Goal: Transaction & Acquisition: Obtain resource

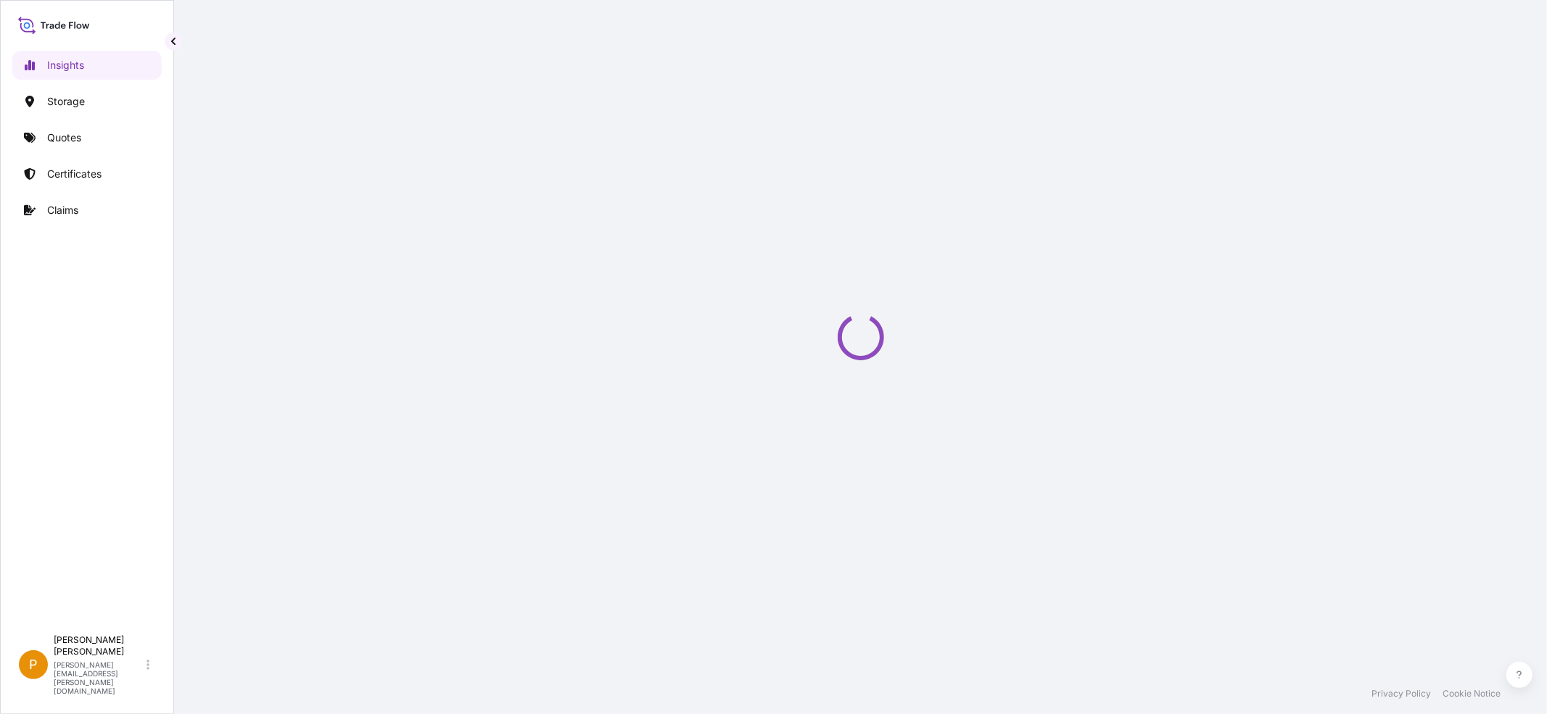
select select "2025"
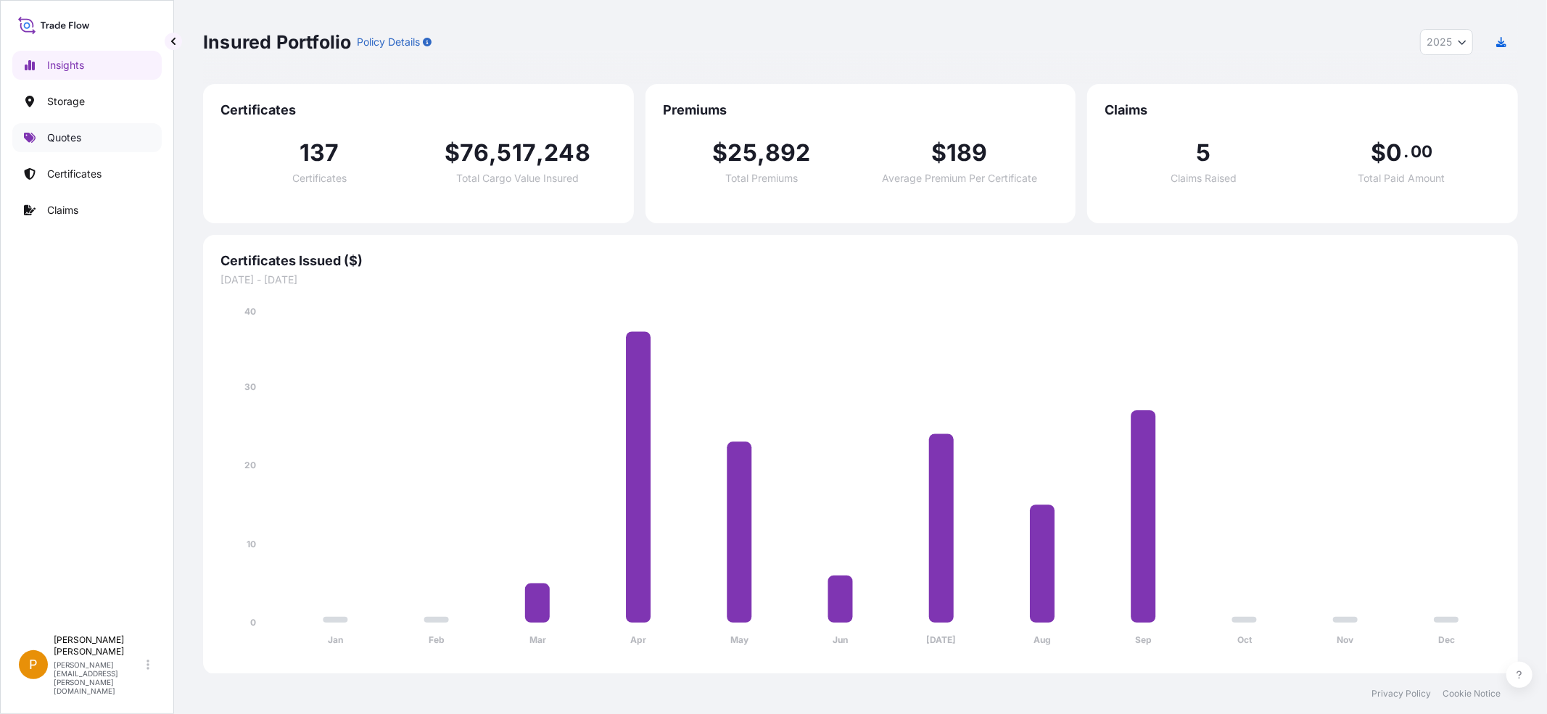
click at [64, 136] on p "Quotes" at bounding box center [64, 138] width 34 height 15
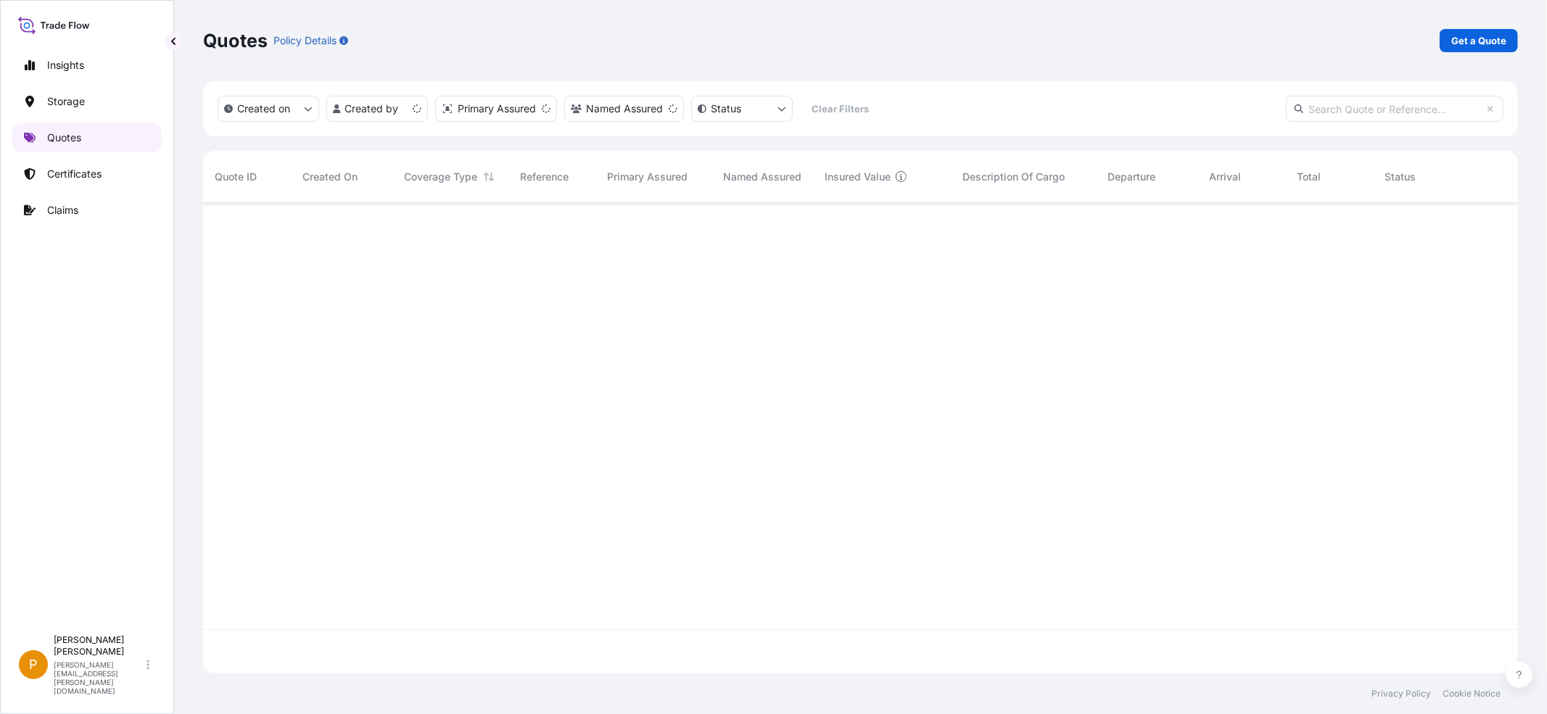
scroll to position [467, 1302]
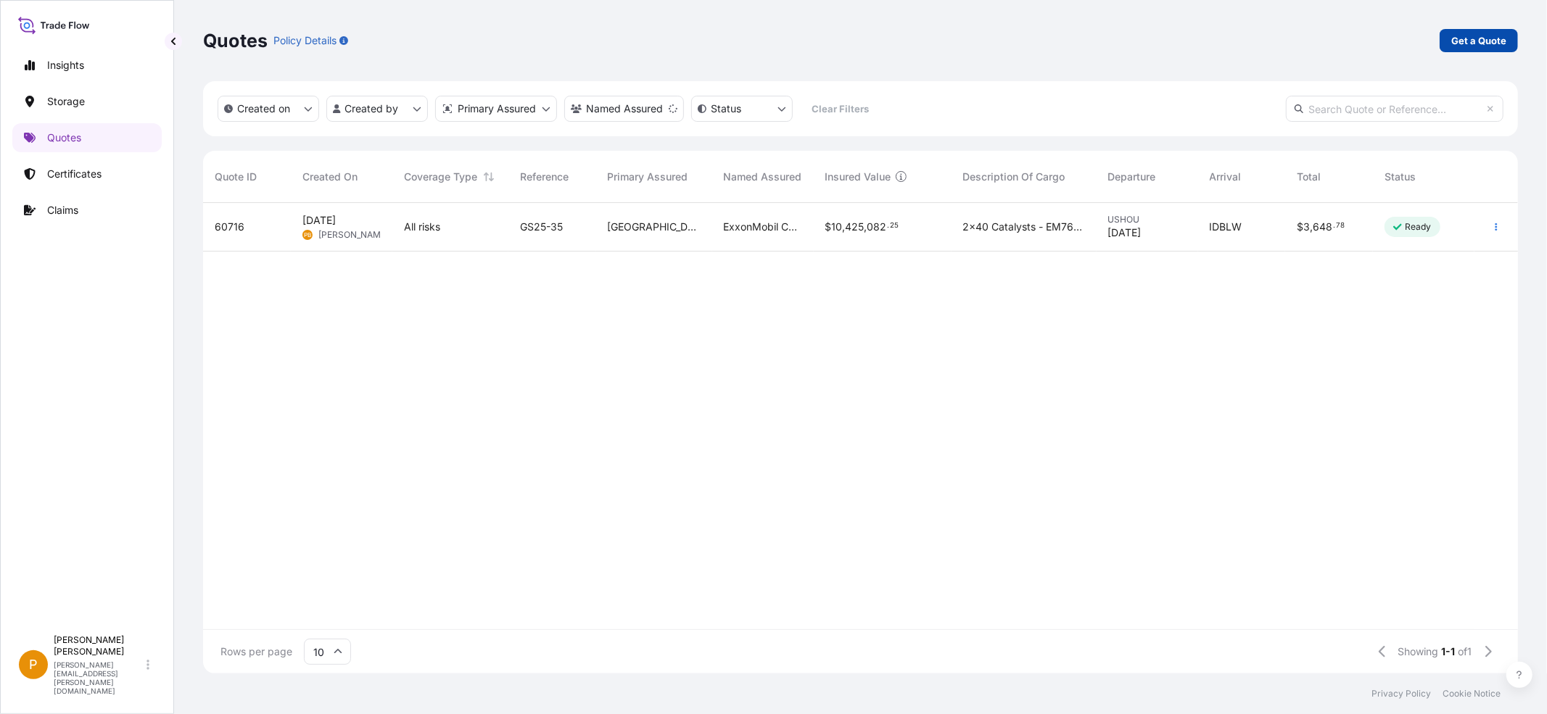
click at [1469, 41] on p "Get a Quote" at bounding box center [1478, 40] width 55 height 15
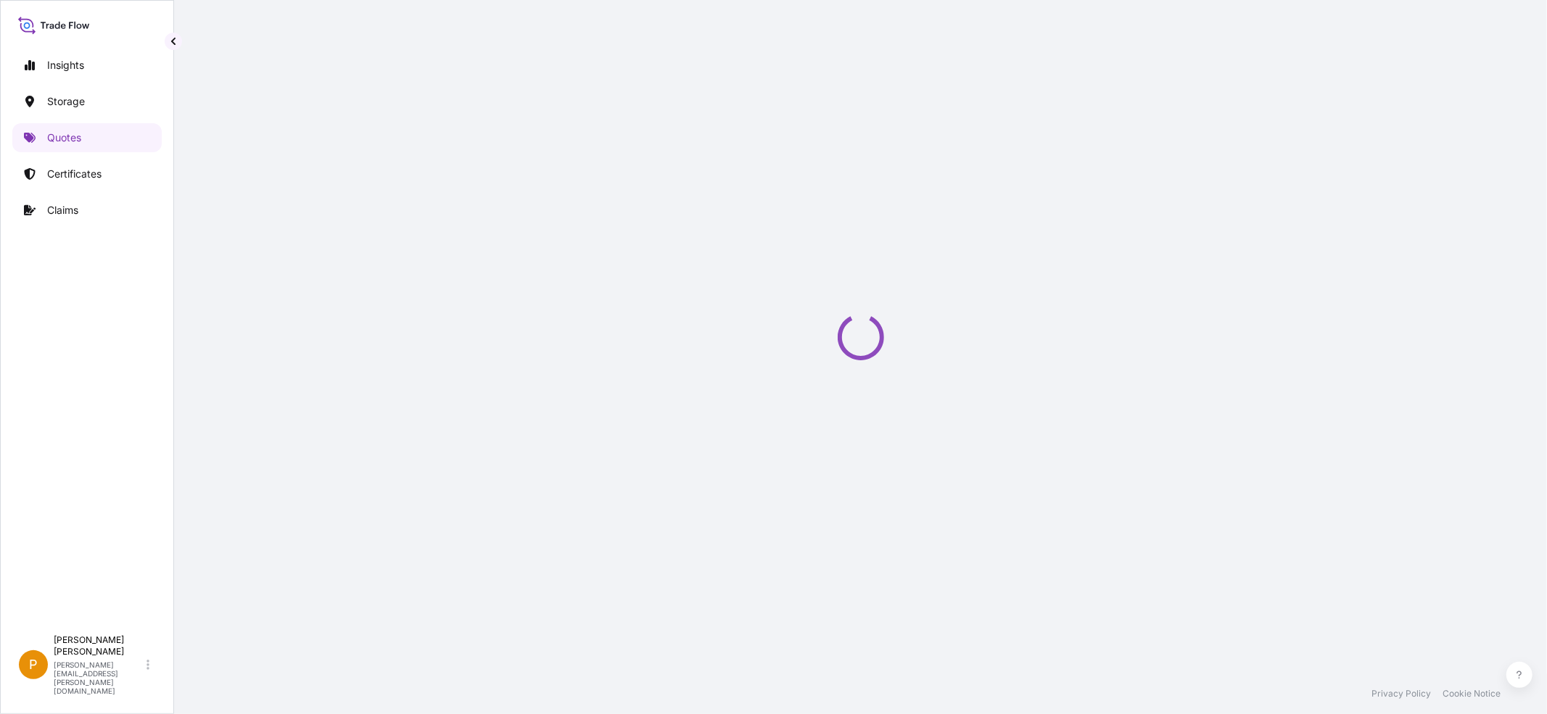
select select "Water"
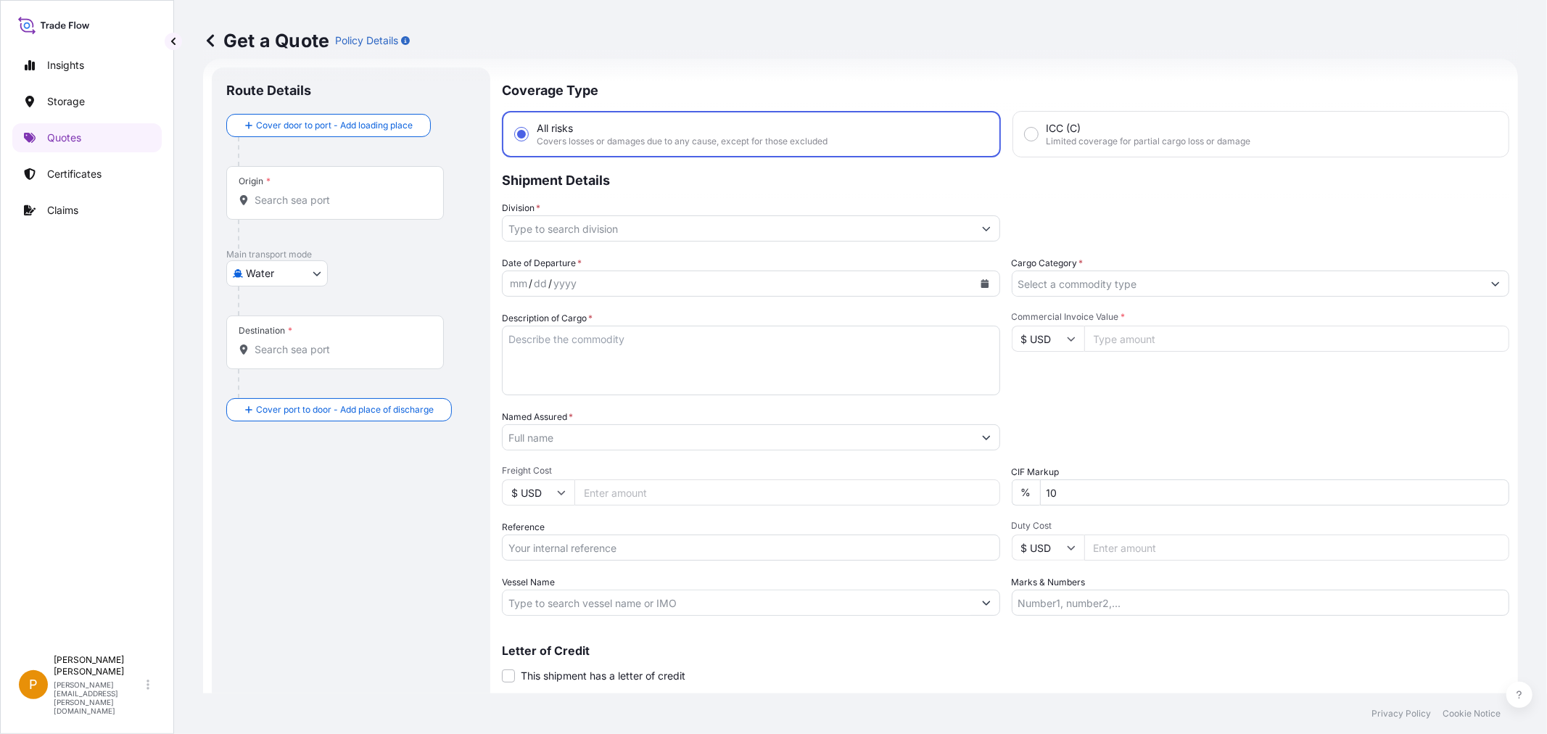
scroll to position [23, 0]
click at [271, 192] on input "Origin *" at bounding box center [339, 199] width 171 height 15
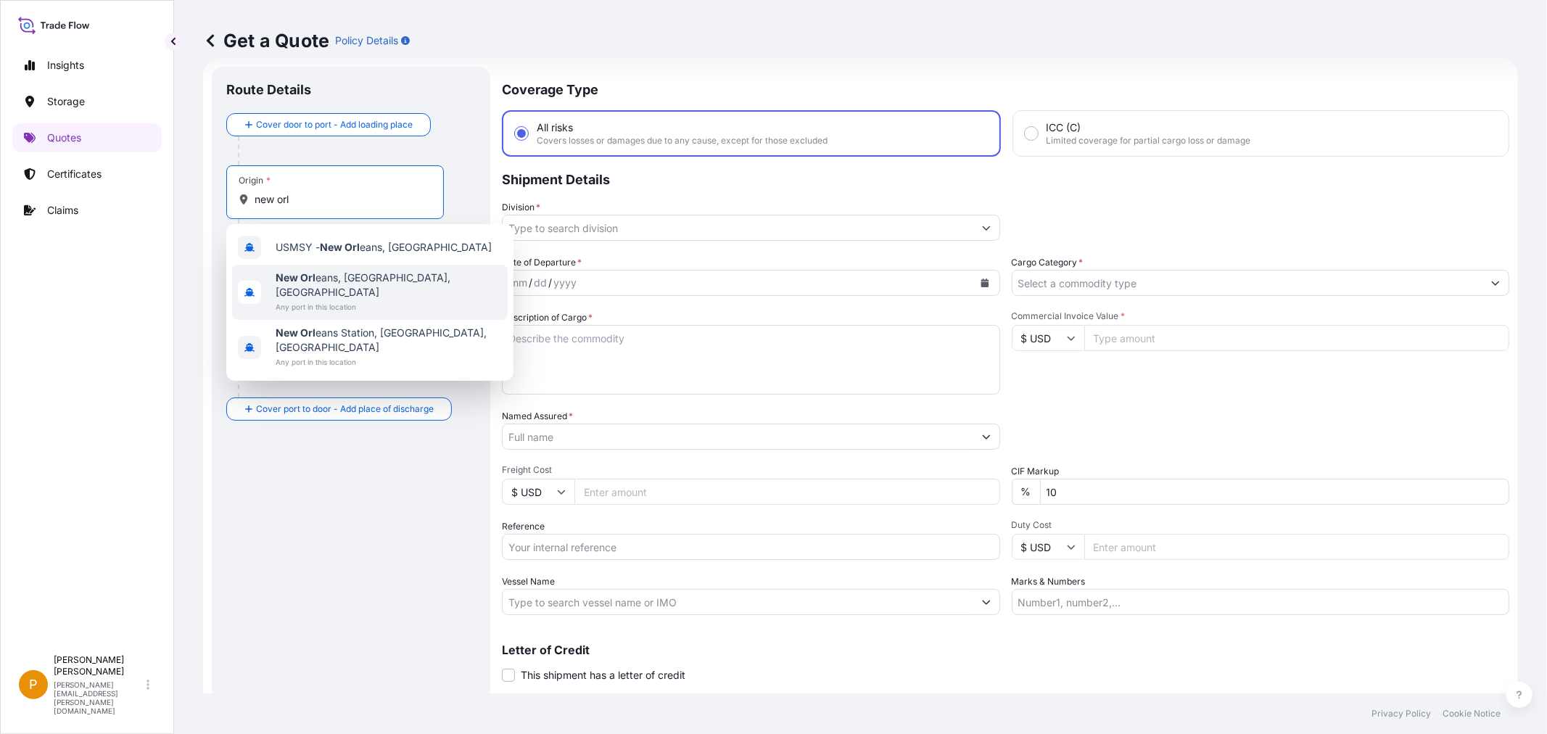
click at [345, 281] on span "New Orl eans, [GEOGRAPHIC_DATA], [GEOGRAPHIC_DATA]" at bounding box center [389, 284] width 226 height 29
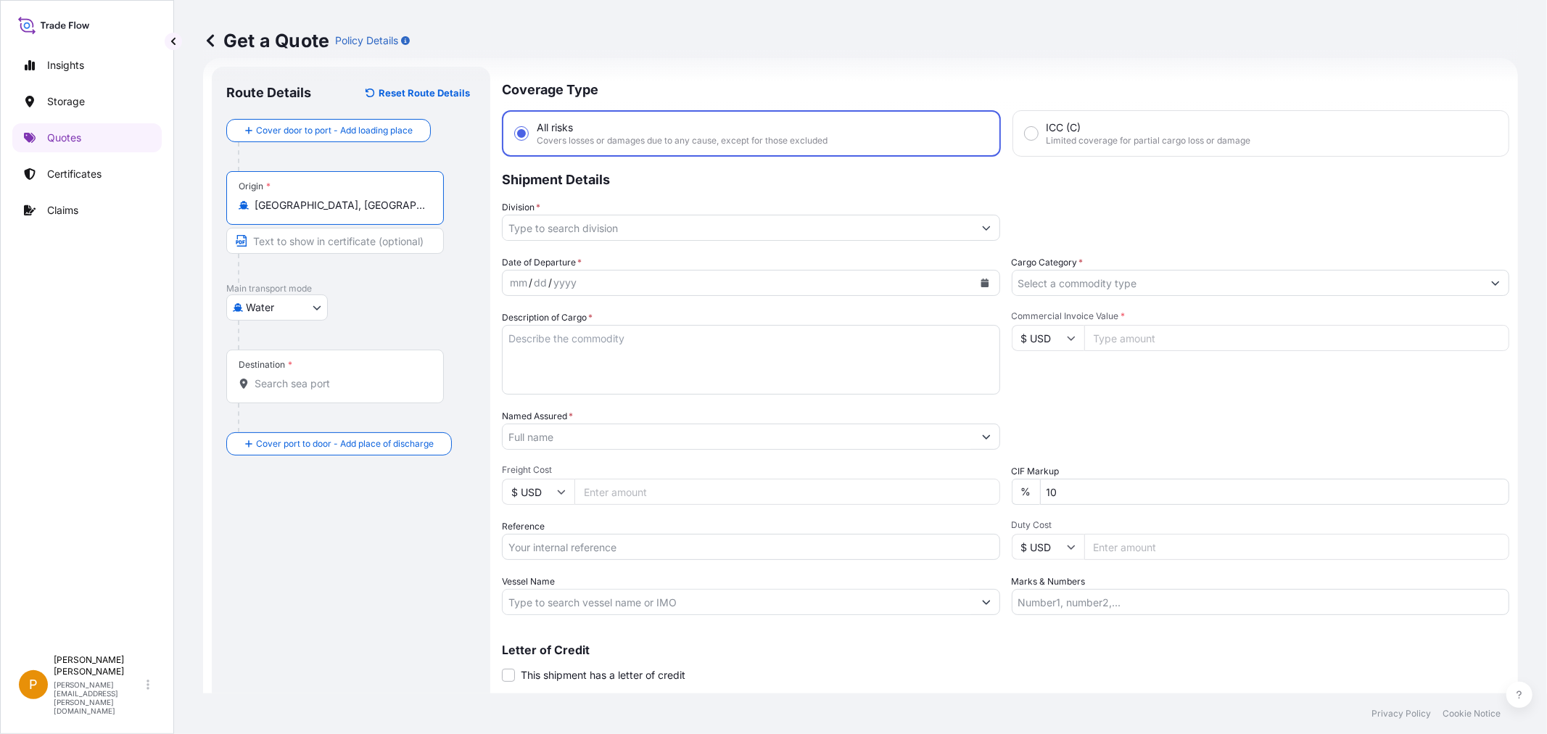
type input "[GEOGRAPHIC_DATA], [GEOGRAPHIC_DATA], [GEOGRAPHIC_DATA]"
click at [274, 376] on input "Destination *" at bounding box center [339, 383] width 171 height 15
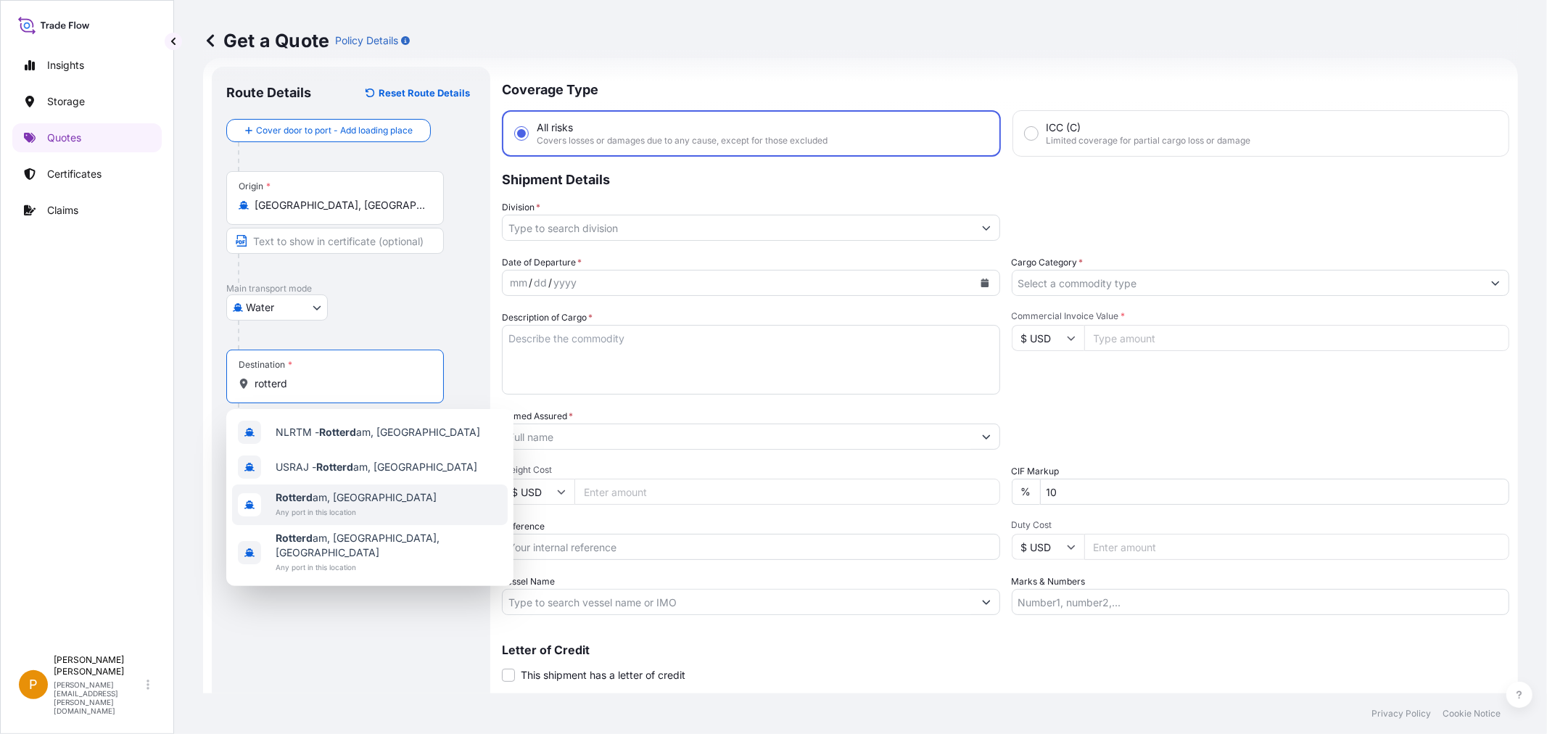
click at [352, 491] on span "Rotterd am, [GEOGRAPHIC_DATA]" at bounding box center [356, 497] width 161 height 15
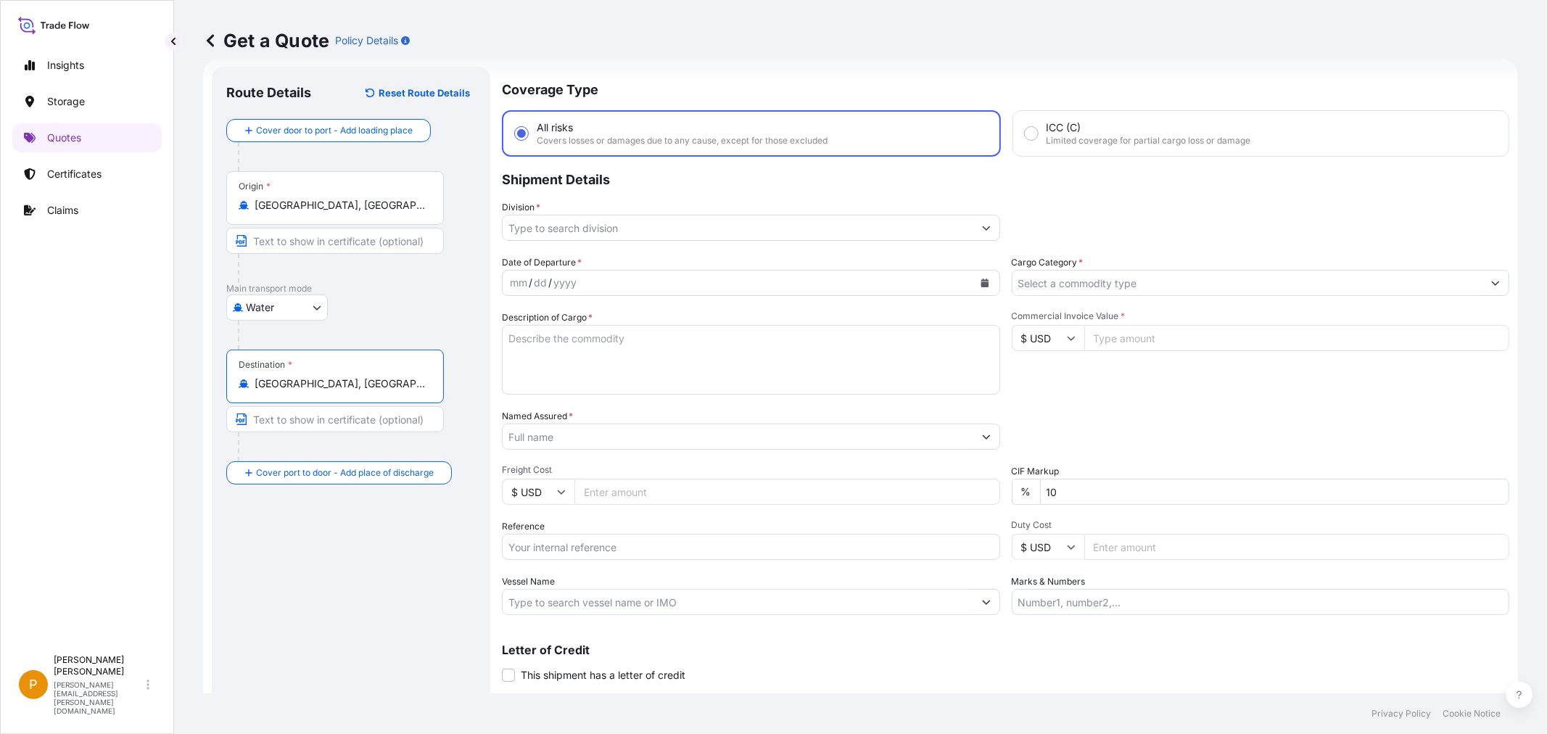
type input "[GEOGRAPHIC_DATA], [GEOGRAPHIC_DATA]"
click at [549, 222] on input "Division *" at bounding box center [737, 228] width 471 height 26
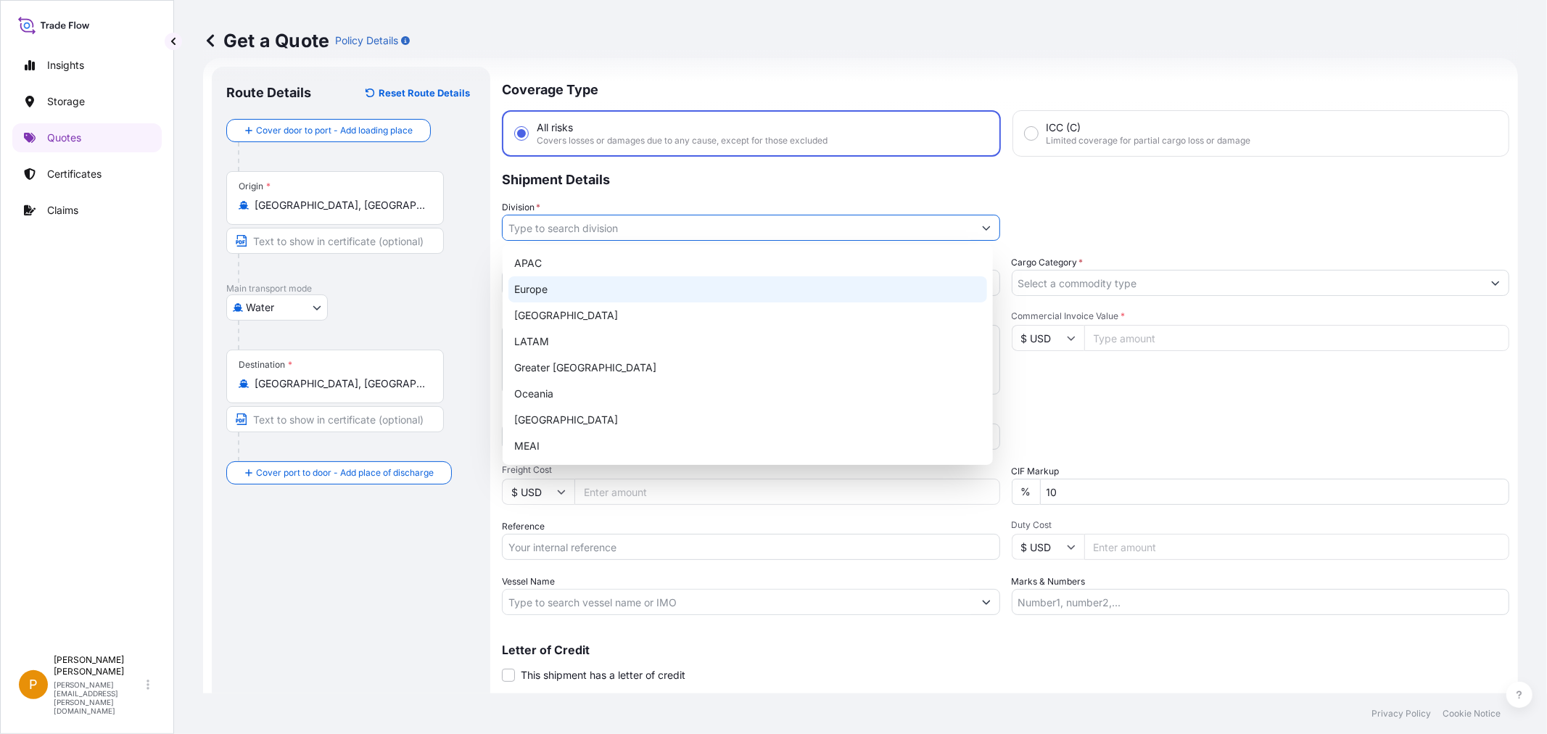
click at [589, 299] on div "Europe" at bounding box center [747, 289] width 479 height 26
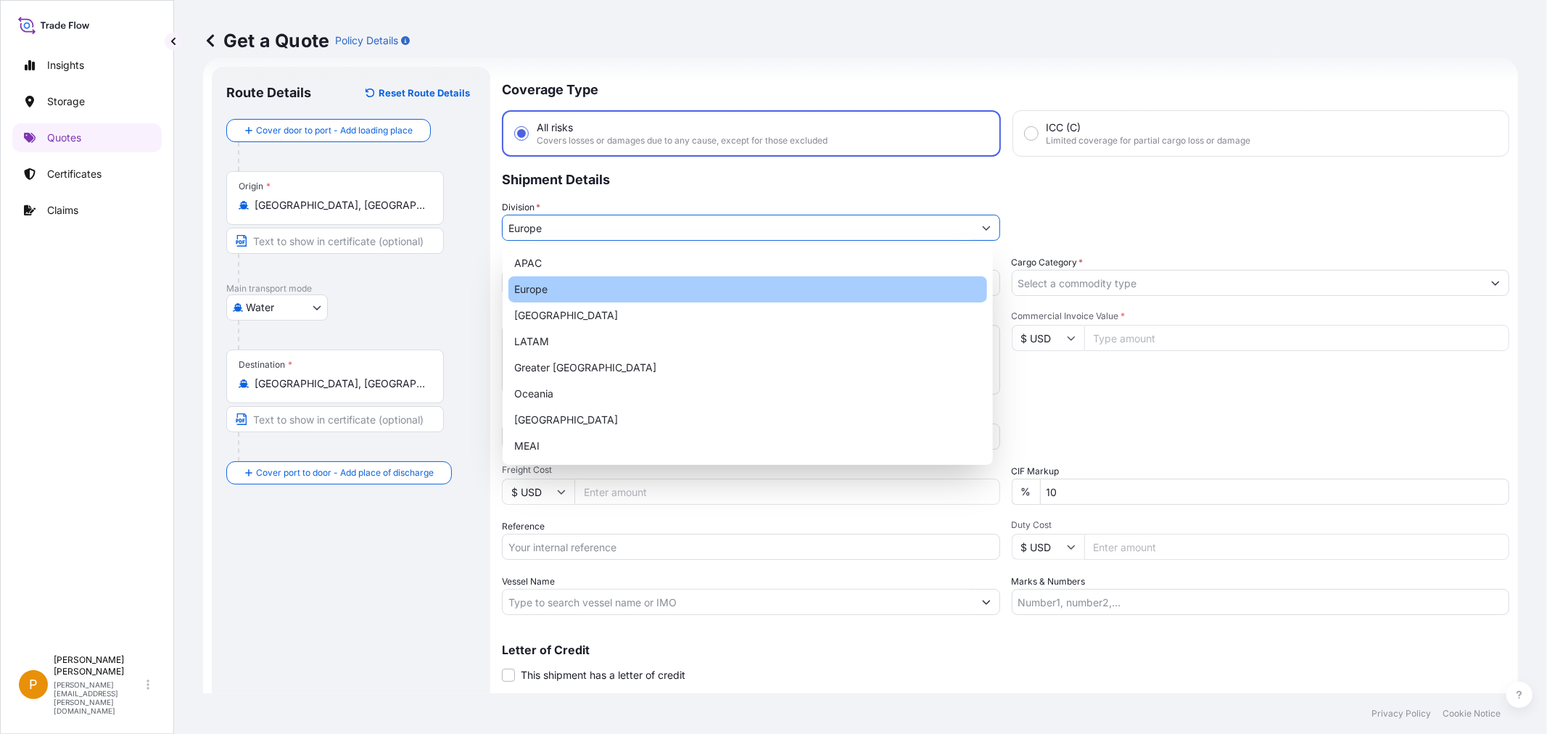
type input "Europe"
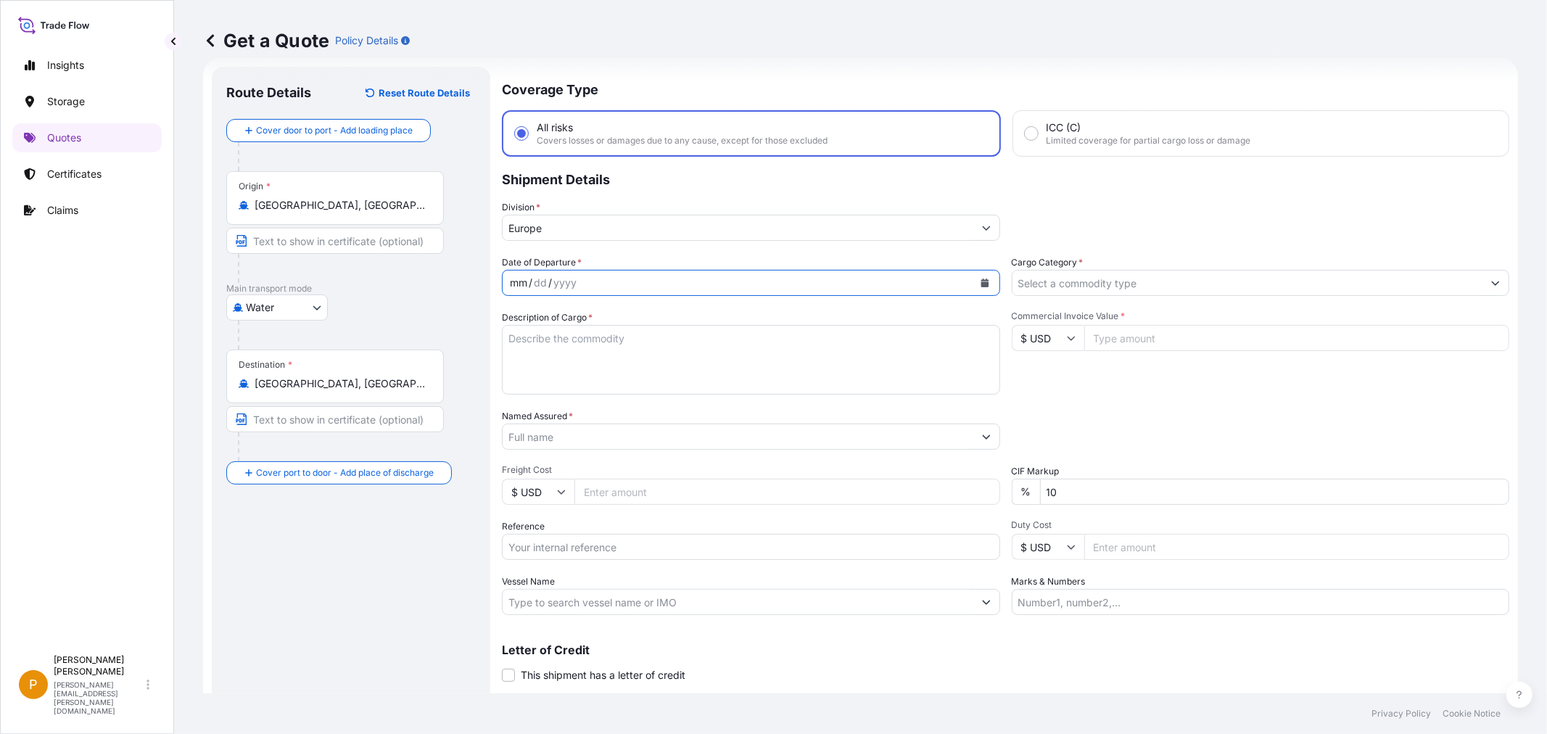
click at [595, 281] on div "mm / dd / yyyy" at bounding box center [737, 283] width 471 height 26
click at [526, 284] on div "mm" at bounding box center [518, 282] width 20 height 17
click at [513, 281] on div "mm" at bounding box center [518, 282] width 20 height 17
click at [1108, 274] on input "Cargo Category *" at bounding box center [1247, 283] width 471 height 26
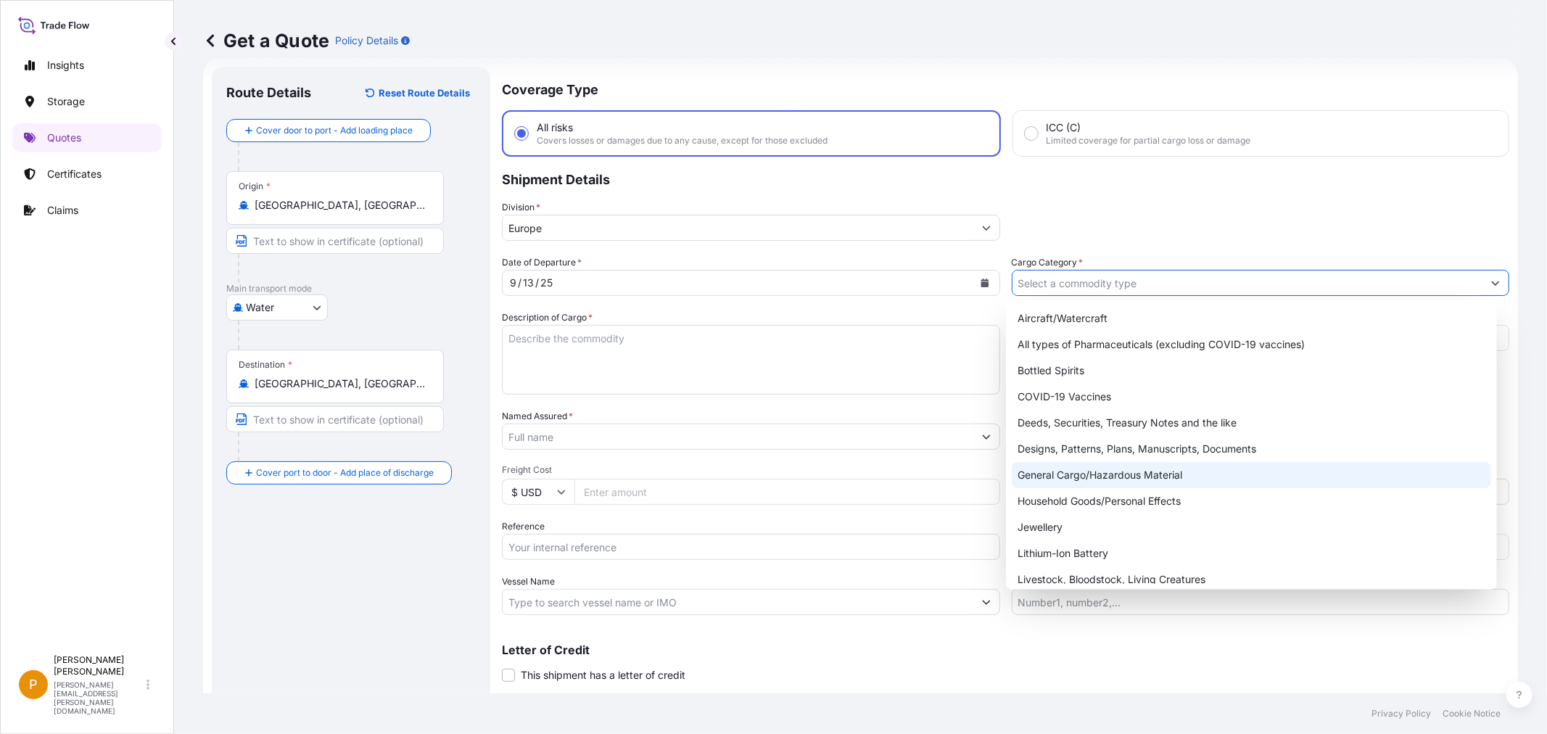
click at [1107, 472] on div "General Cargo/Hazardous Material" at bounding box center [1250, 475] width 479 height 26
type input "General Cargo/Hazardous Material"
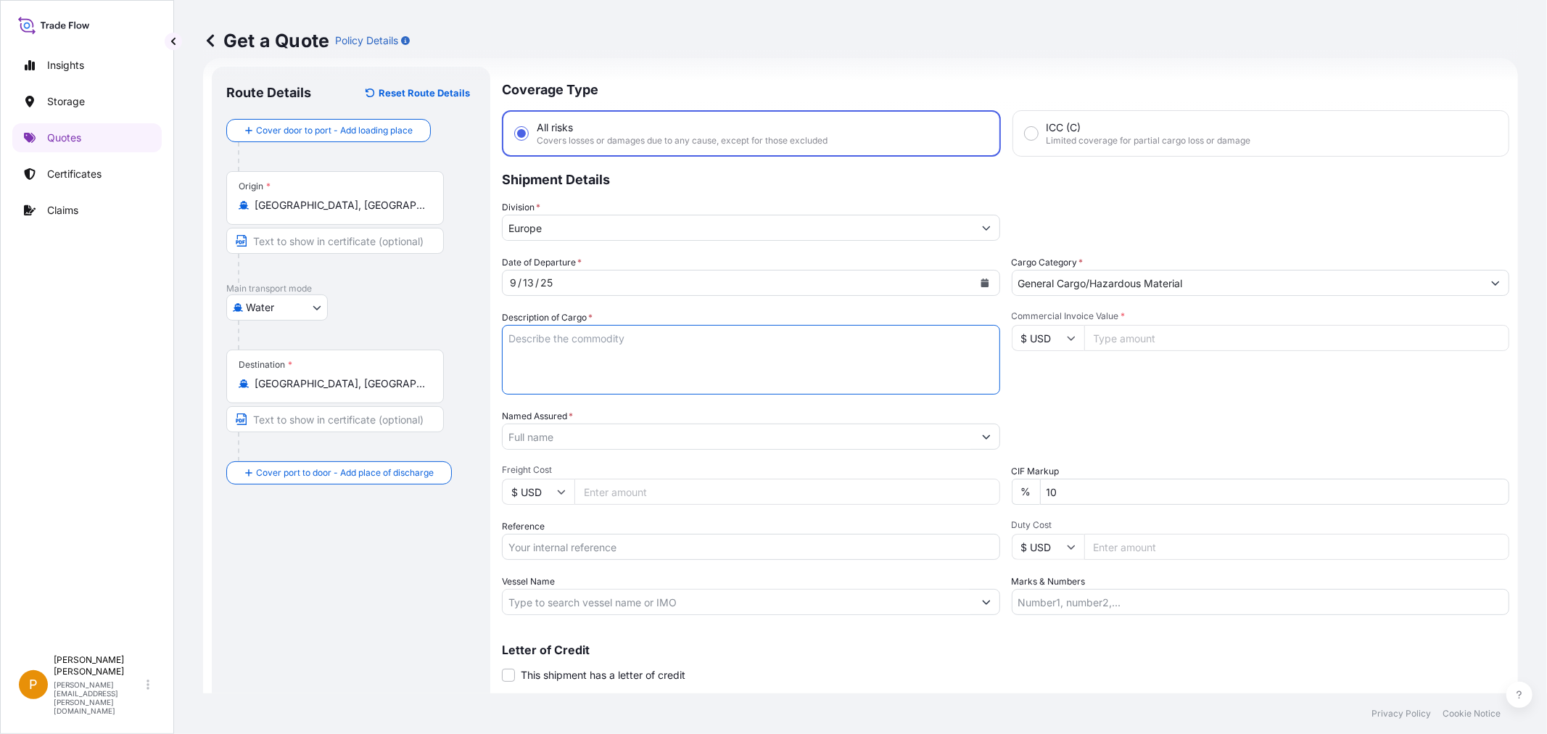
click at [610, 356] on textarea "Description of Cargo *" at bounding box center [751, 360] width 498 height 70
click at [668, 341] on textarea "Description of Cargo *" at bounding box center [751, 360] width 498 height 70
type textarea "1x20' F3 IN HEXANE"
click at [1136, 382] on div "Commercial Invoice Value * $ USD" at bounding box center [1260, 352] width 498 height 84
click at [1135, 339] on input "Commercial Invoice Value *" at bounding box center [1297, 338] width 426 height 26
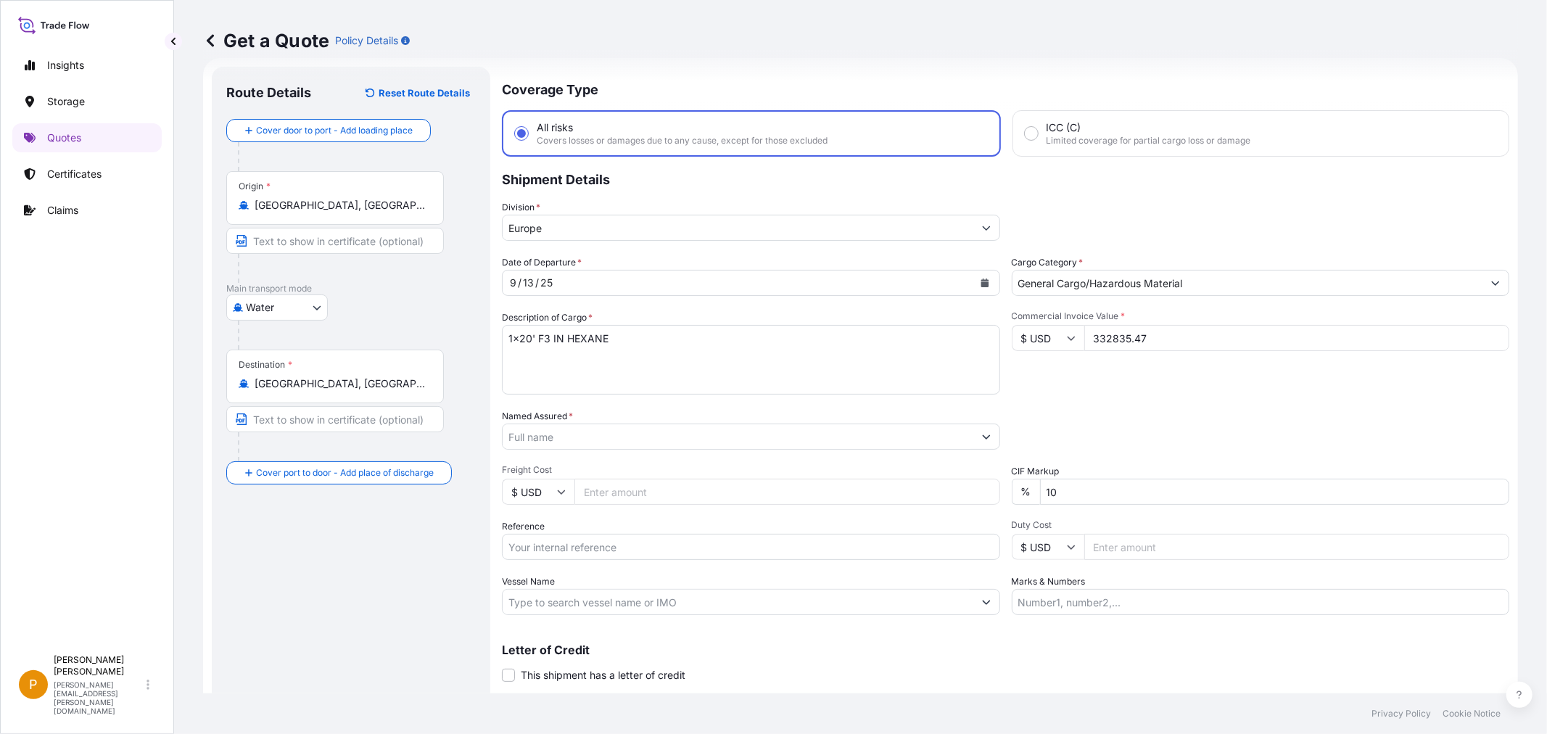
type input "332835.47"
click at [590, 433] on input "Named Assured *" at bounding box center [734, 436] width 464 height 26
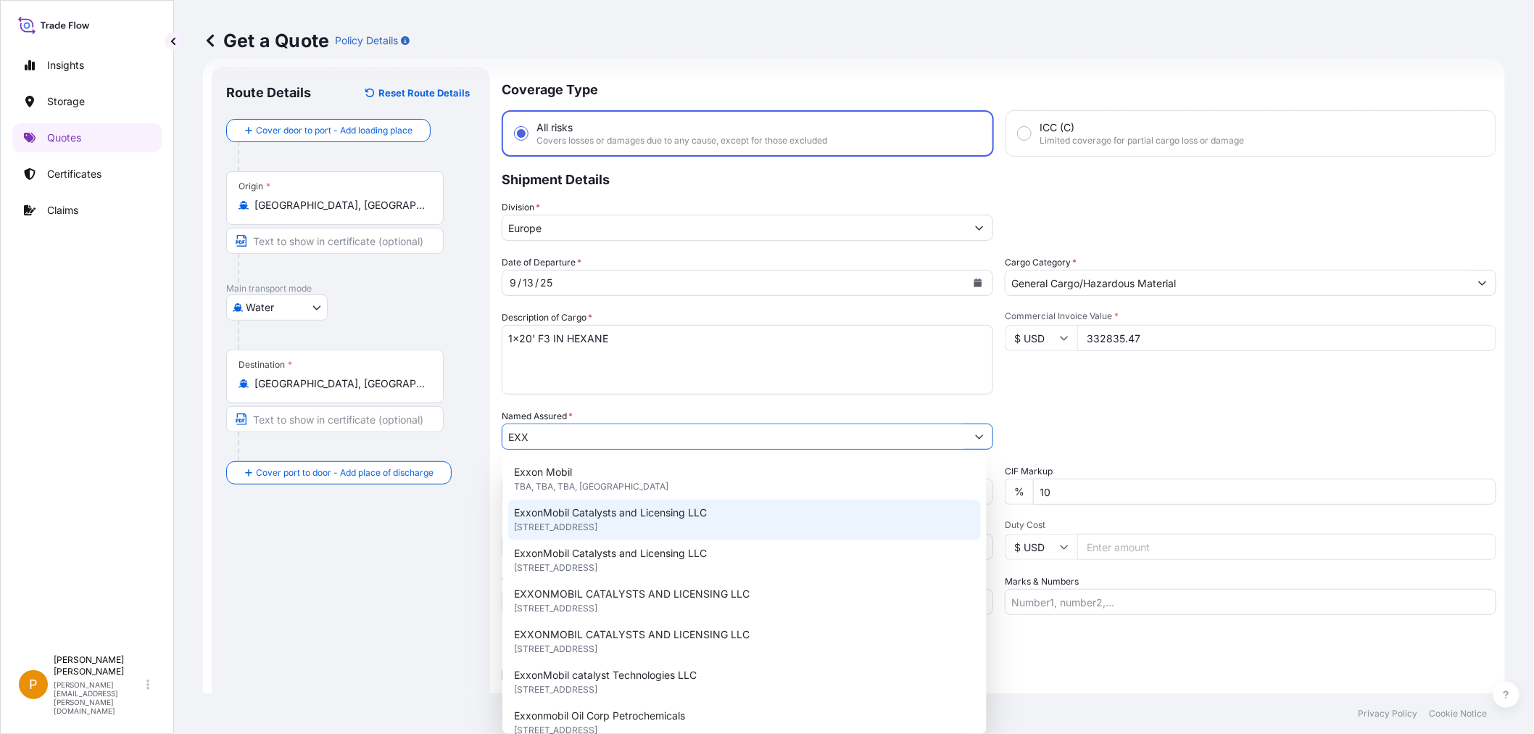
click at [612, 518] on span "ExxonMobil Catalysts and Licensing LLC" at bounding box center [610, 512] width 193 height 15
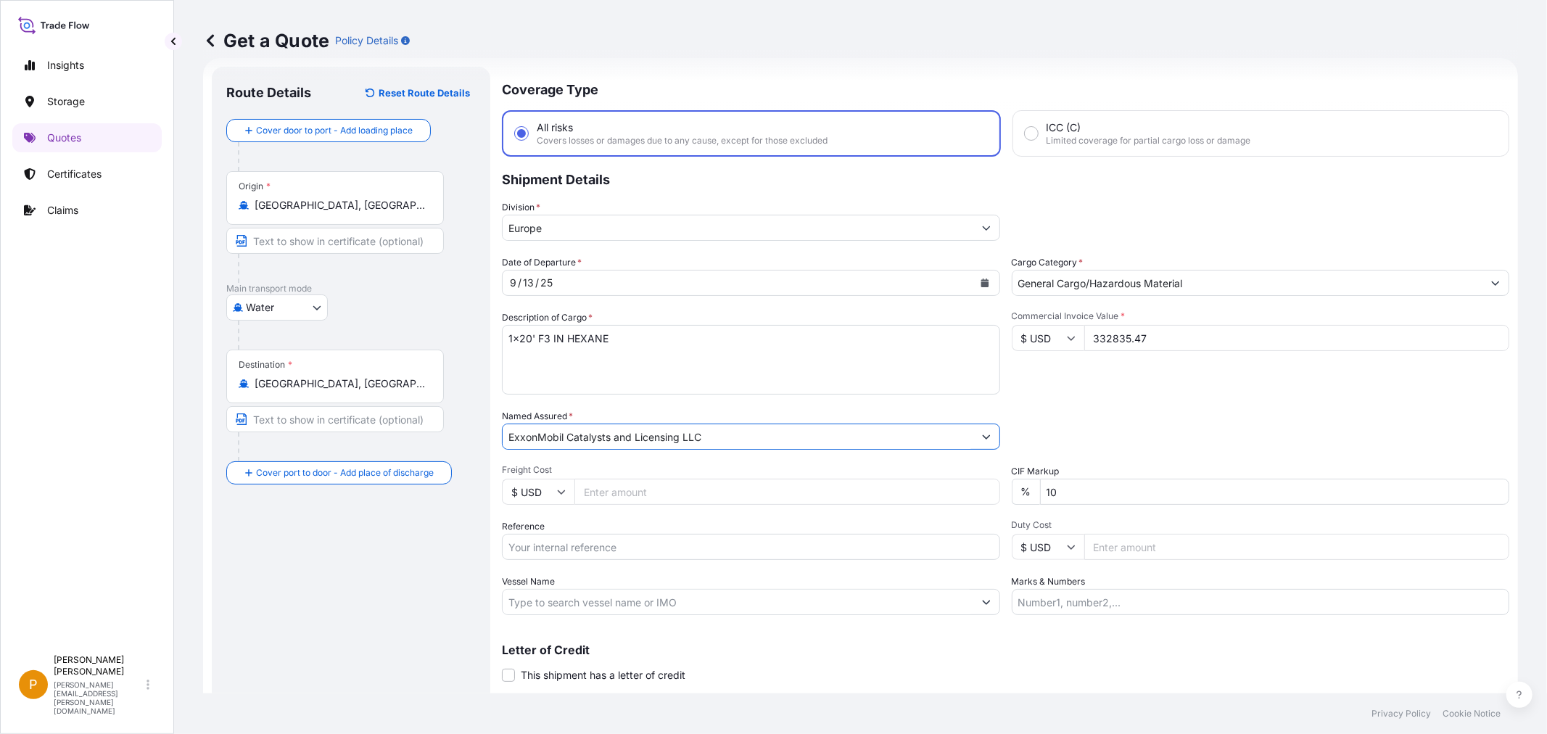
type input "ExxonMobil Catalysts and Licensing LLC"
click at [579, 552] on input "Reference" at bounding box center [751, 547] width 498 height 26
click at [567, 548] on input "Reference" at bounding box center [751, 547] width 498 height 26
paste input "4452673165"
click at [610, 556] on input "4452673165 /" at bounding box center [751, 547] width 498 height 26
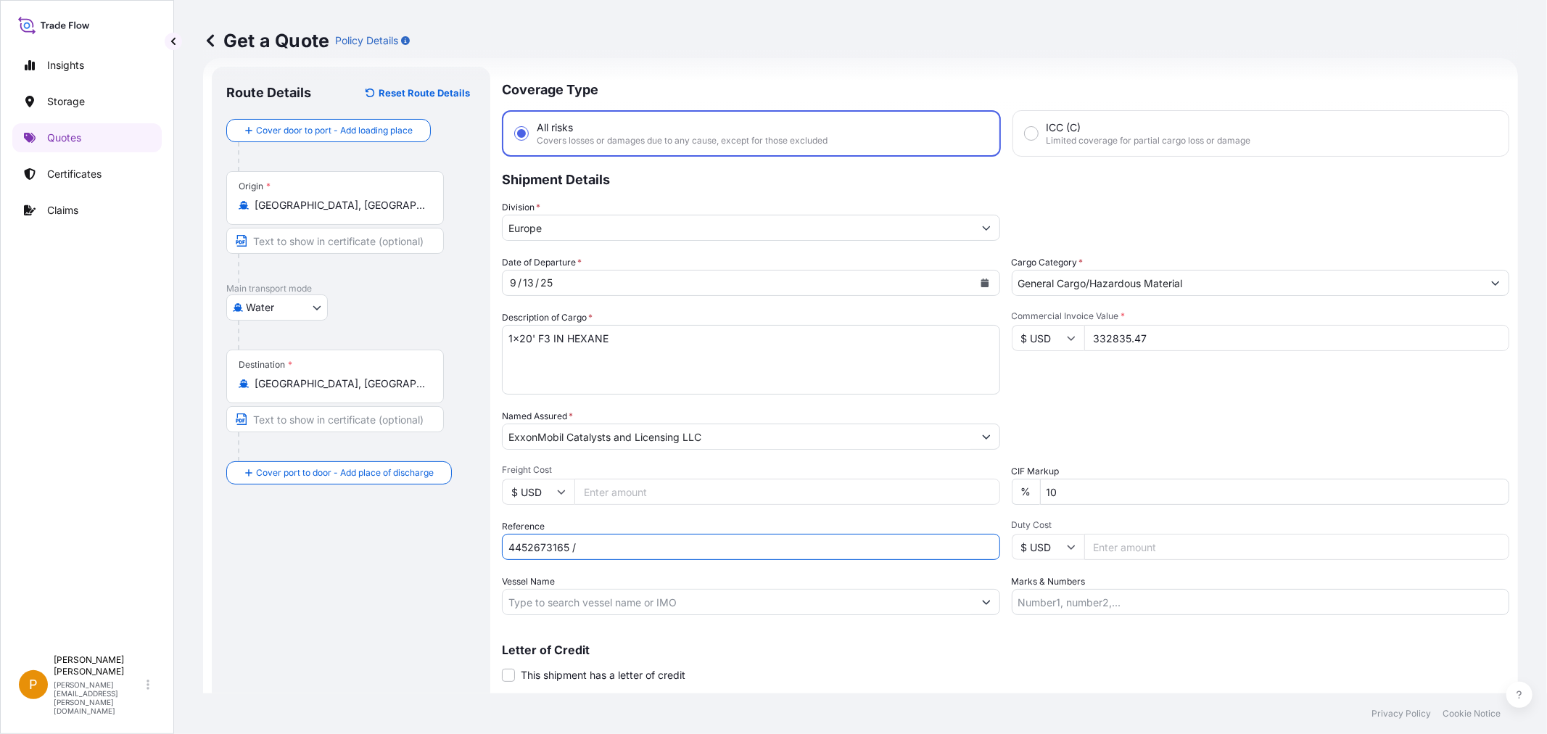
click at [610, 552] on input "4452673165 /" at bounding box center [751, 547] width 498 height 26
paste input "10520837862"
type input "4452673165 / 10520837862"
click at [605, 591] on input "Vessel Name" at bounding box center [737, 602] width 471 height 26
click at [552, 600] on input "Vessel Name" at bounding box center [737, 602] width 471 height 26
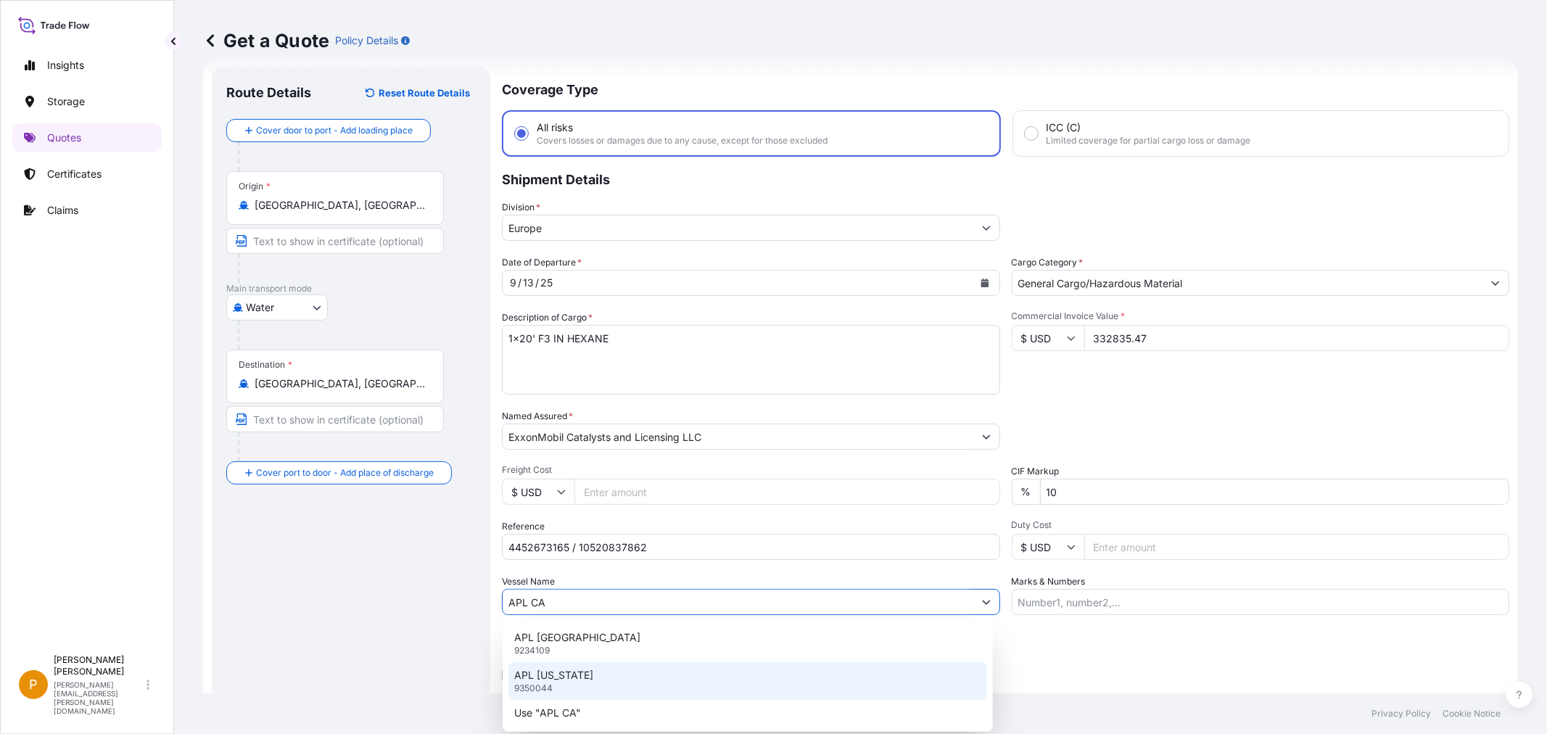
click at [563, 672] on p "APL [US_STATE]" at bounding box center [553, 675] width 79 height 15
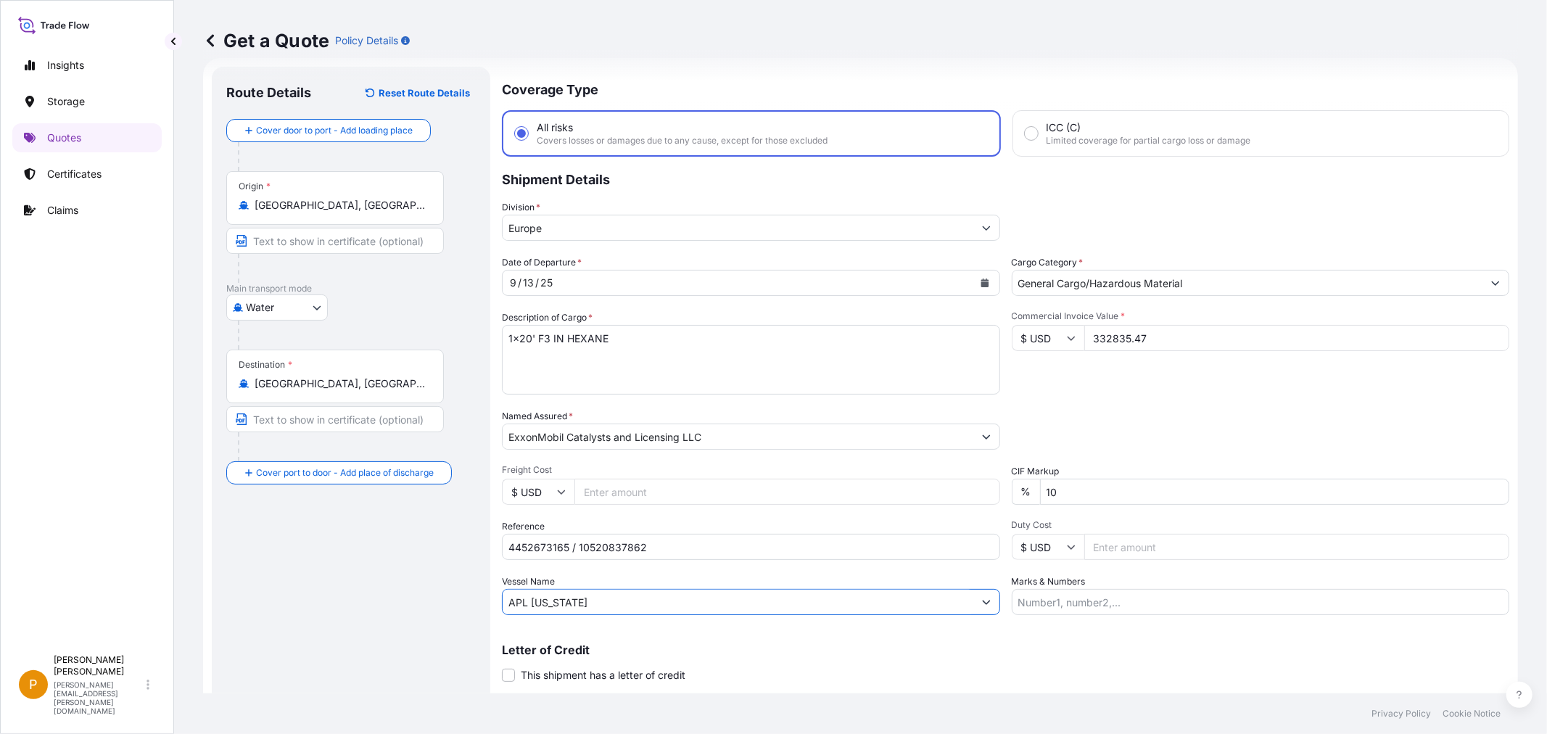
scroll to position [59, 0]
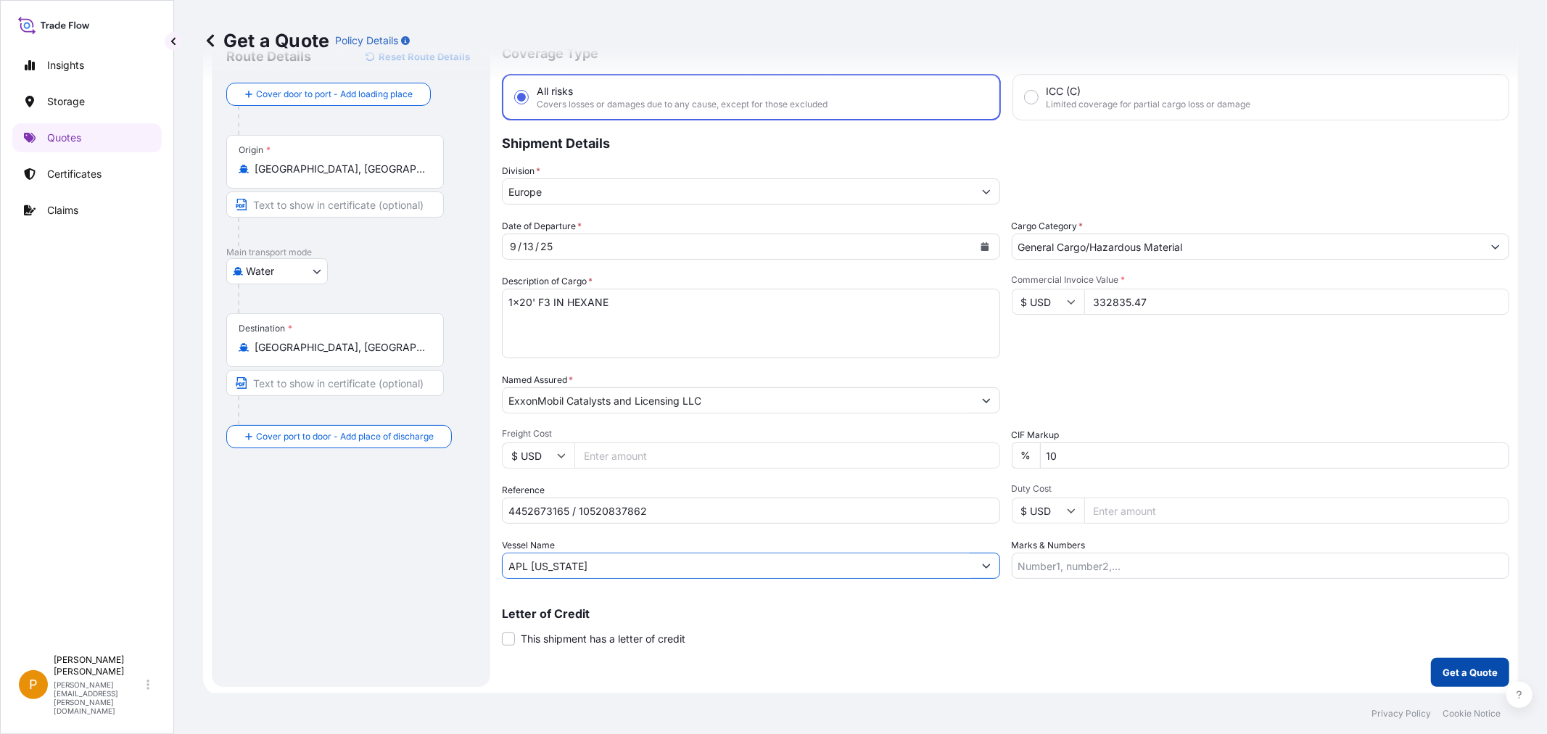
type input "APL [US_STATE]"
click at [1449, 672] on p "Get a Quote" at bounding box center [1469, 672] width 55 height 15
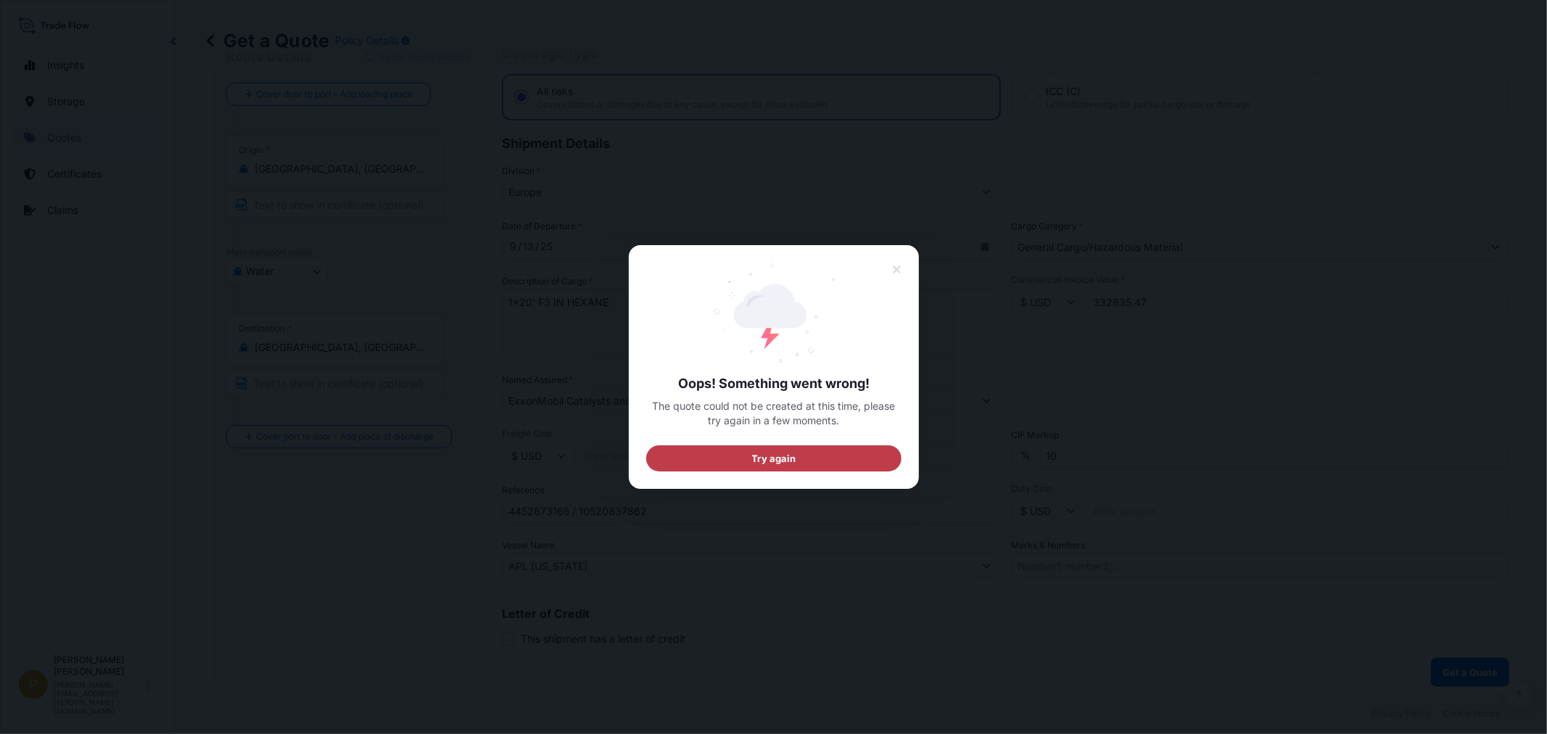
click at [816, 458] on button "Try again" at bounding box center [773, 458] width 255 height 26
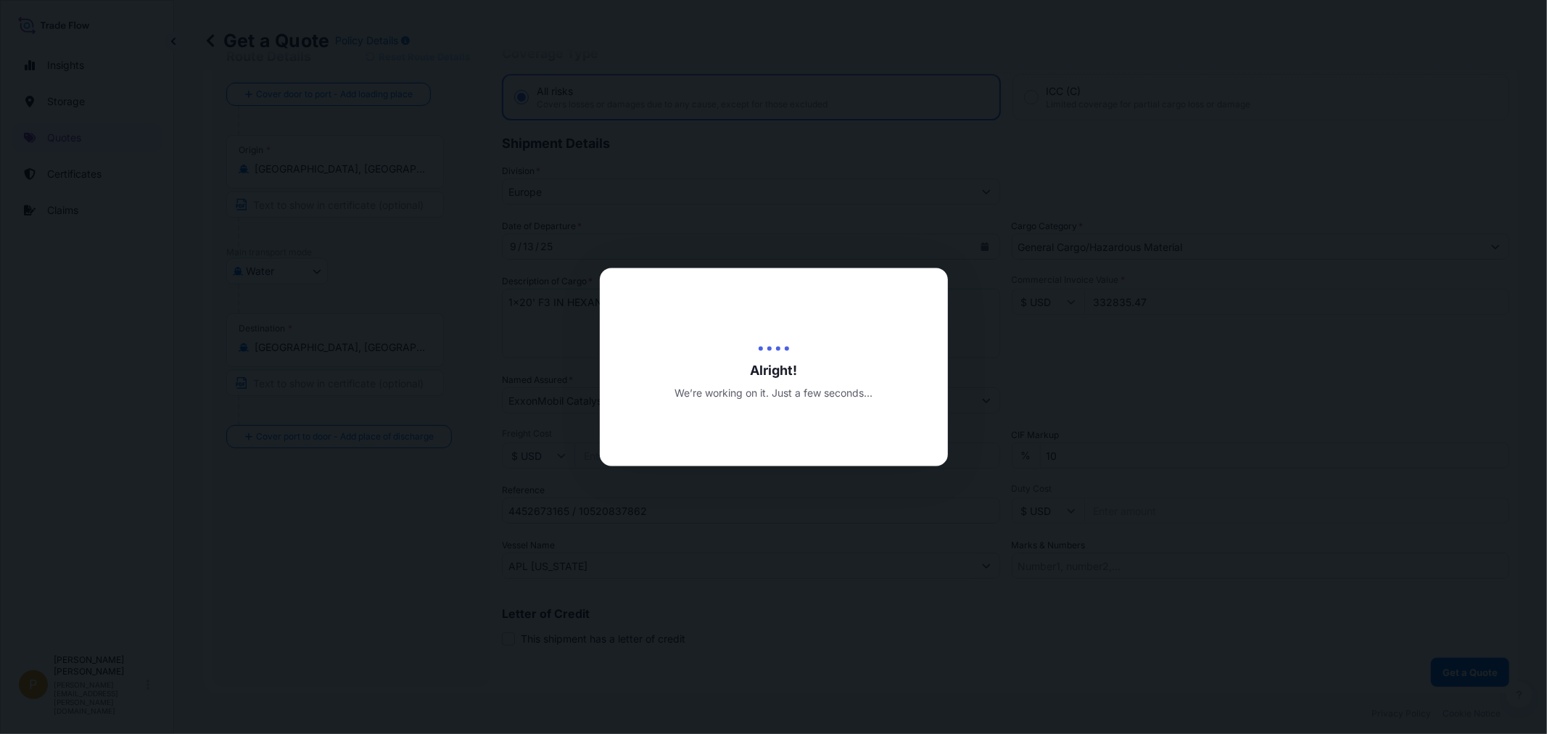
scroll to position [23, 0]
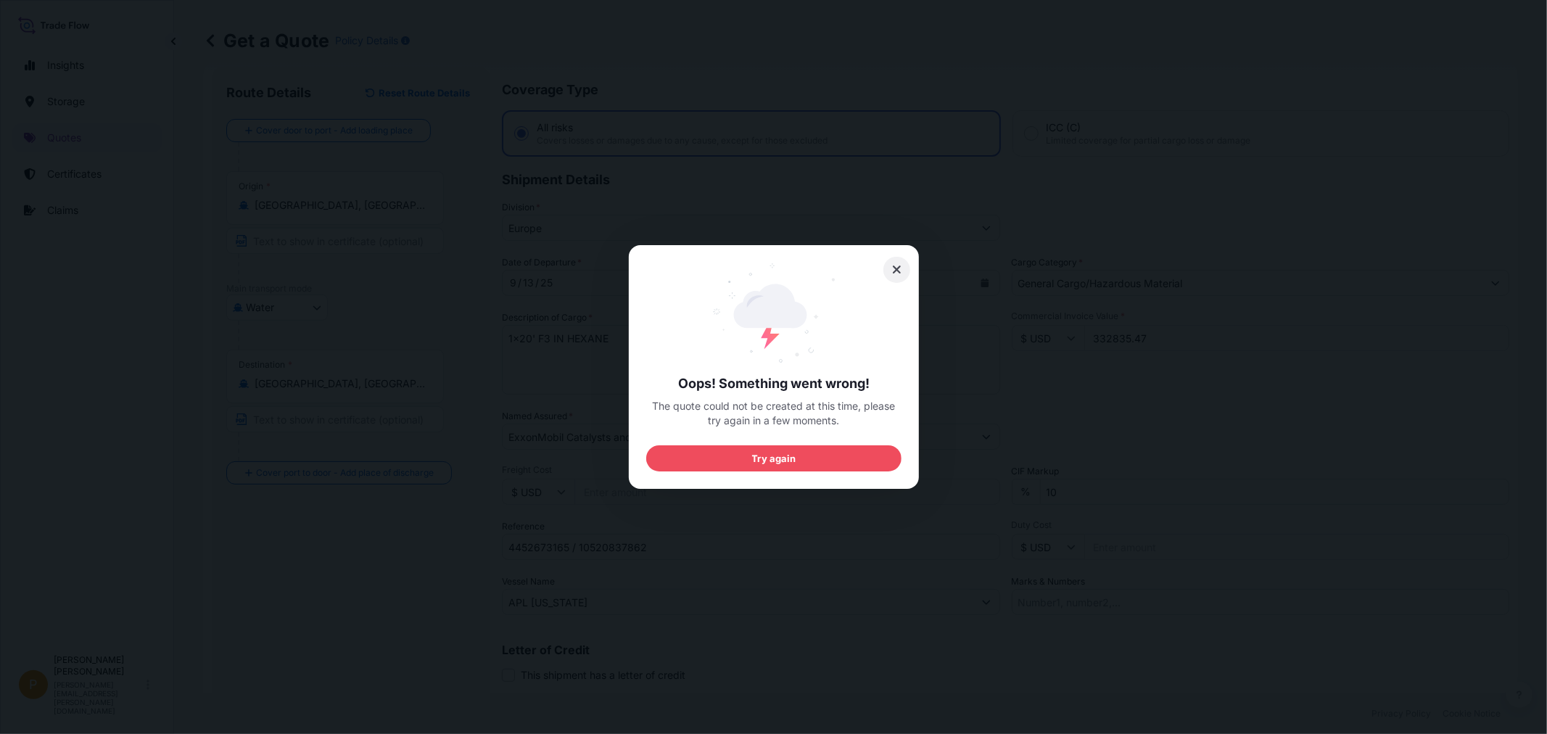
click at [891, 270] on icon at bounding box center [896, 269] width 10 height 13
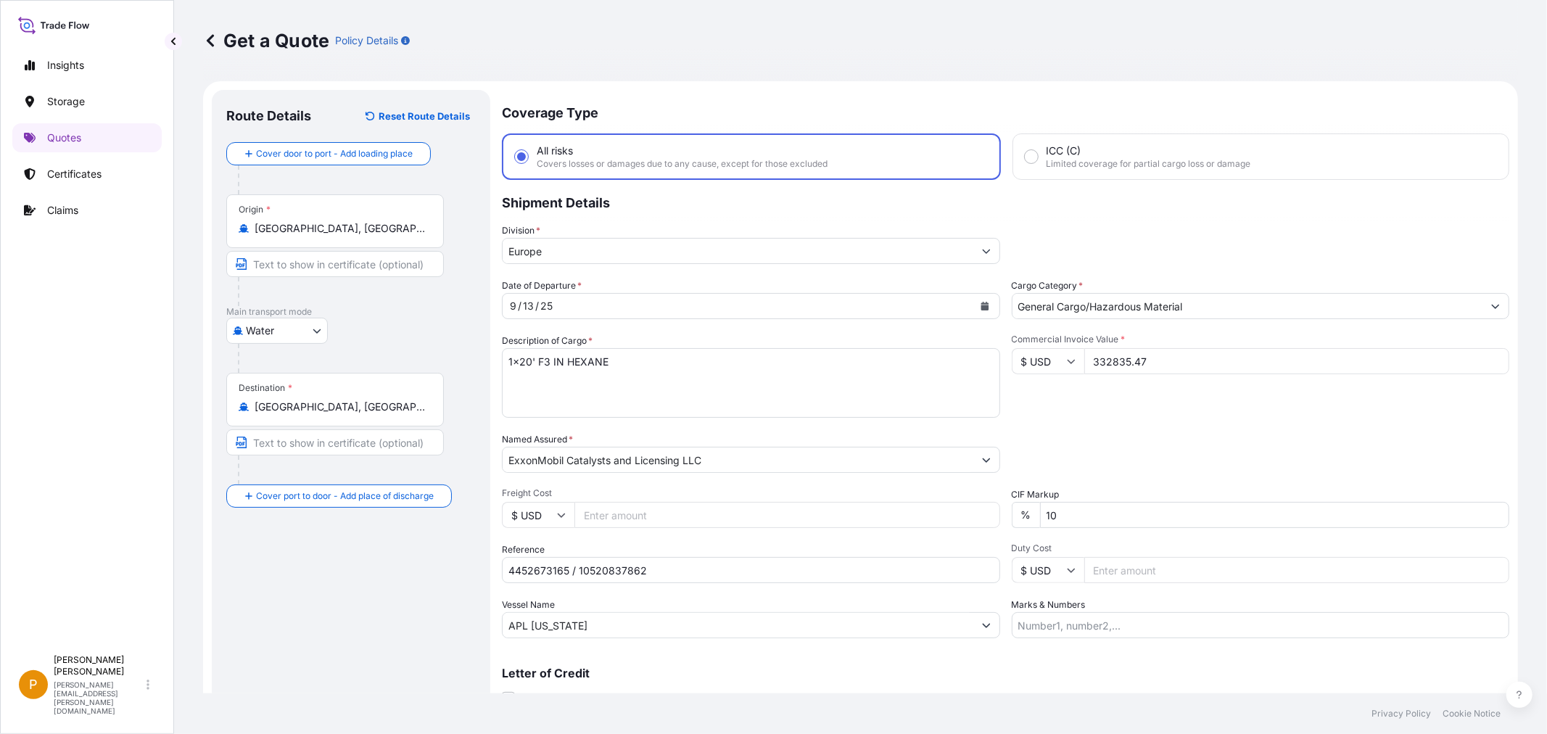
scroll to position [59, 0]
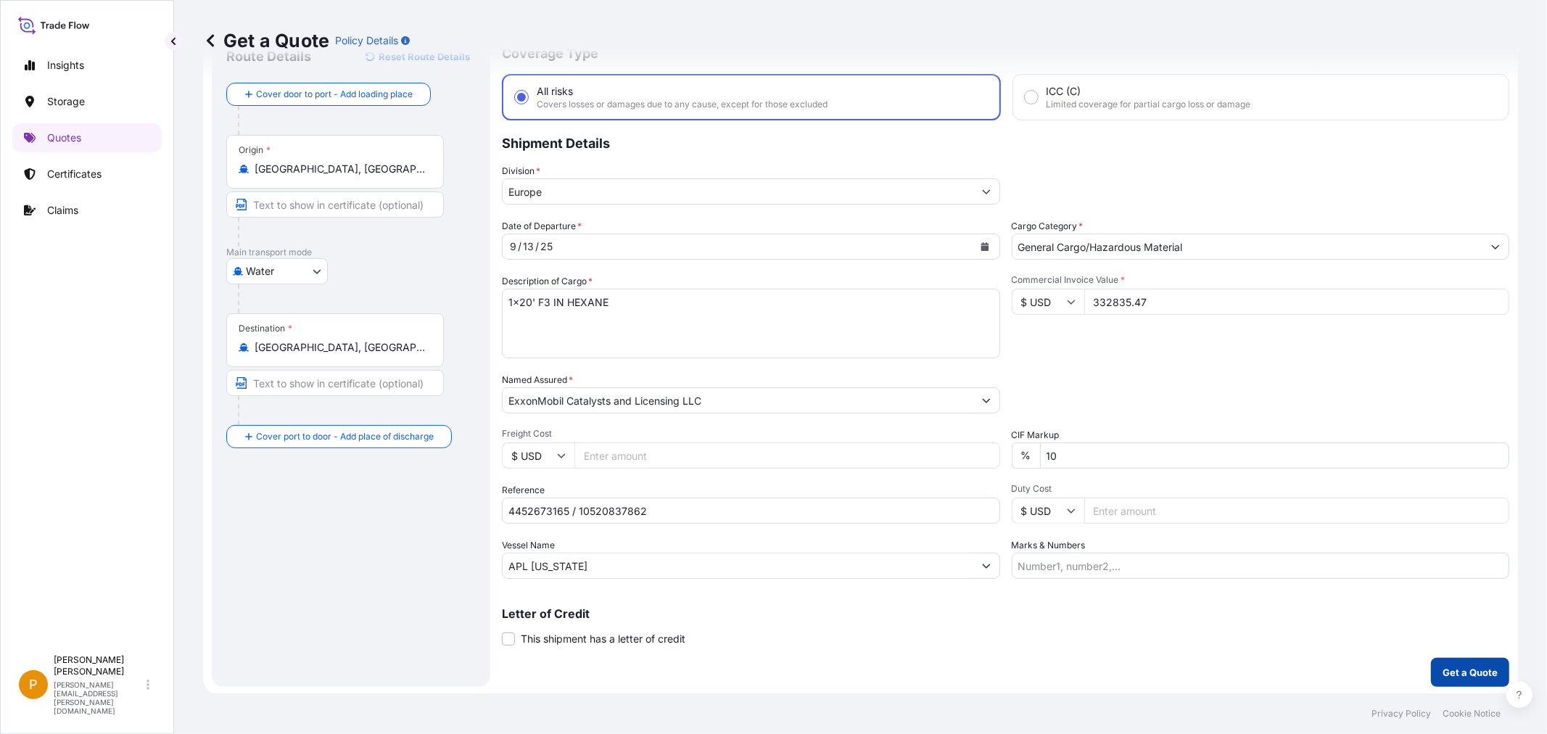
click at [1444, 665] on p "Get a Quote" at bounding box center [1469, 672] width 55 height 15
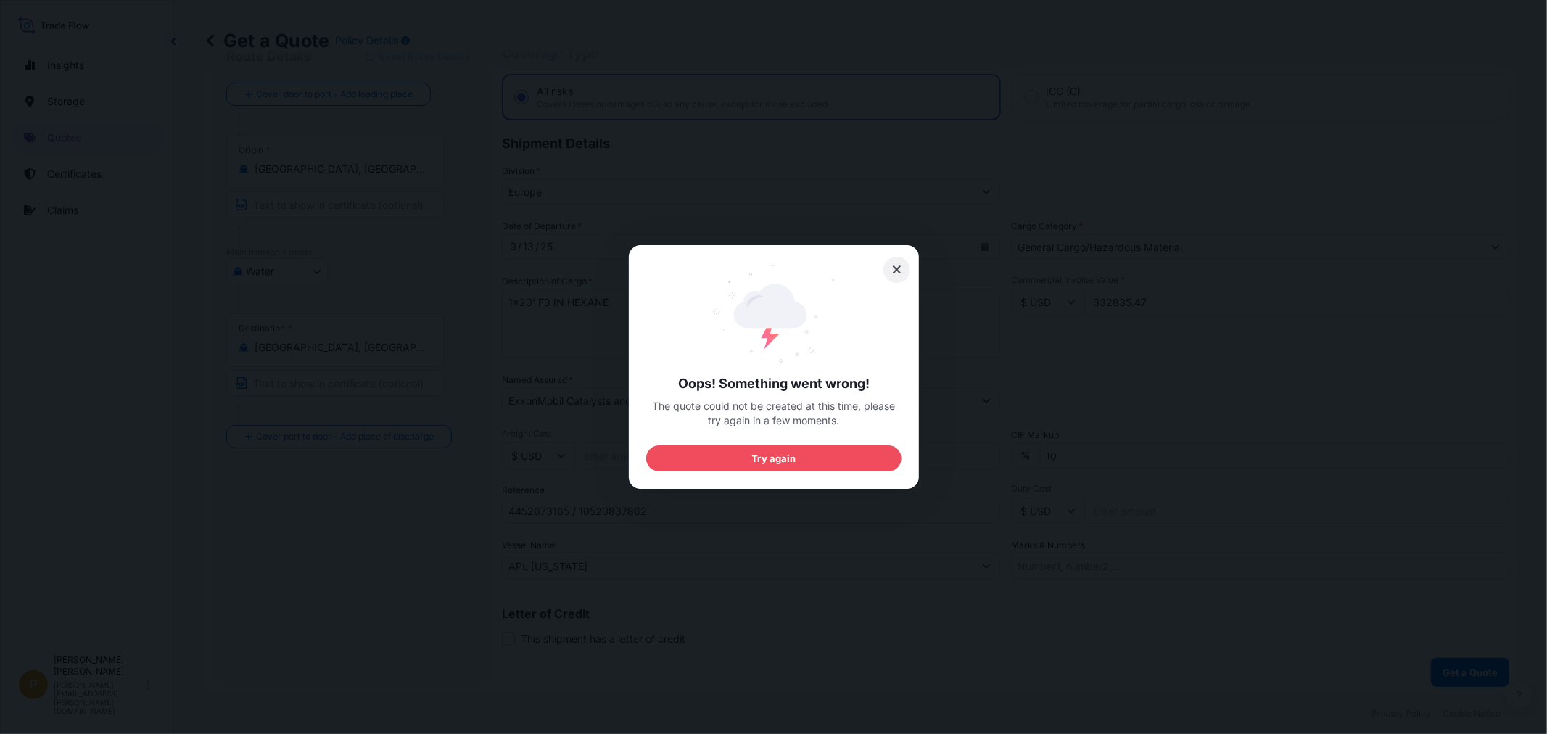
click at [900, 270] on icon at bounding box center [896, 269] width 10 height 13
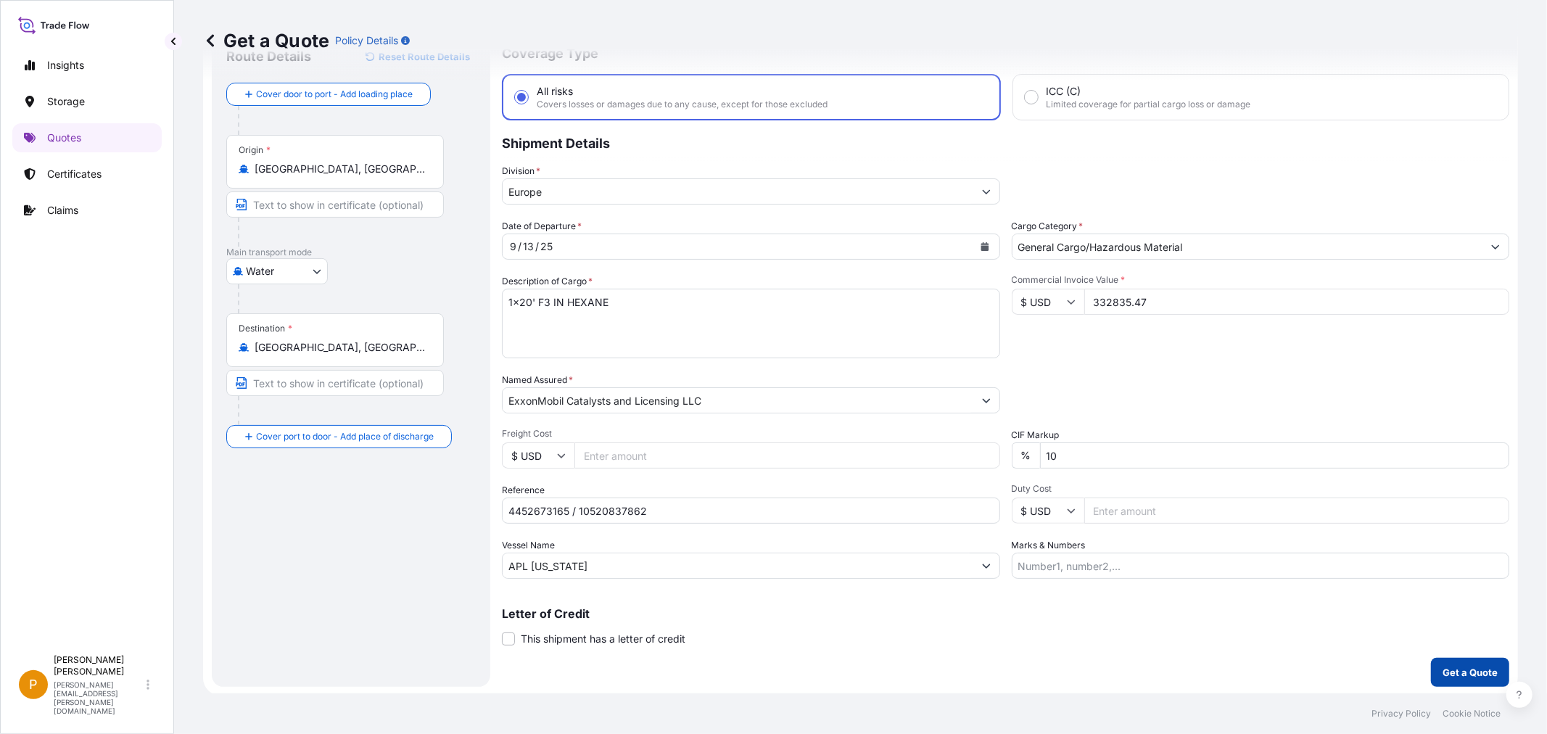
click at [1431, 670] on button "Get a Quote" at bounding box center [1470, 672] width 78 height 29
